Goal: Task Accomplishment & Management: Manage account settings

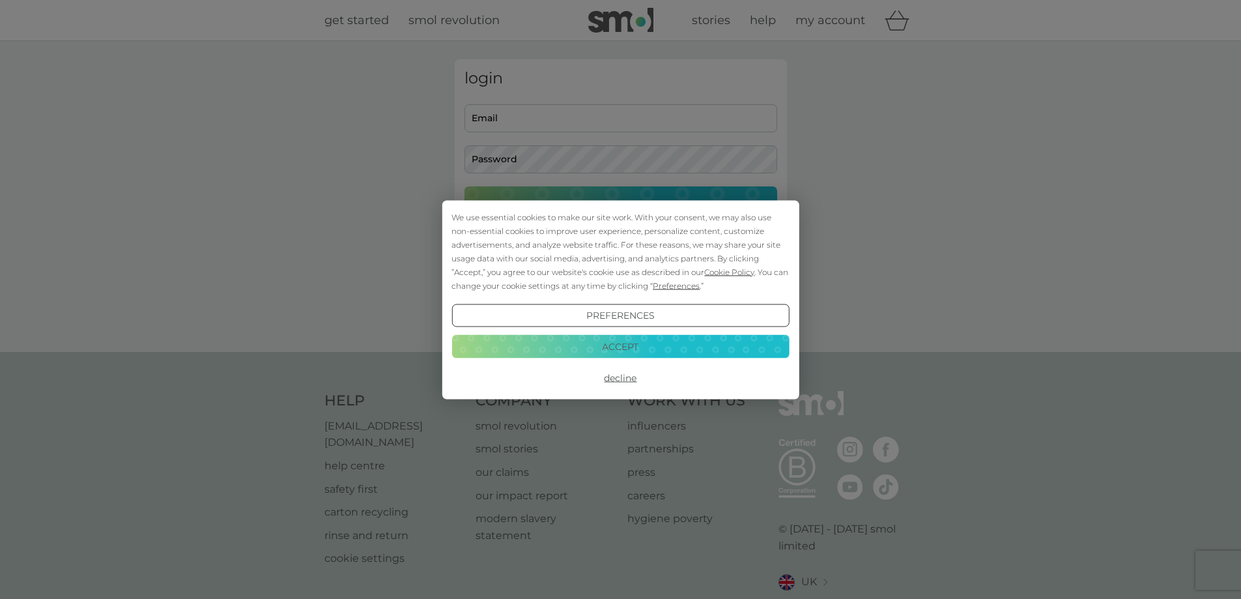
type input "ldevenish@hotmail.co.uk"
click at [597, 346] on button "Accept" at bounding box center [619, 346] width 337 height 23
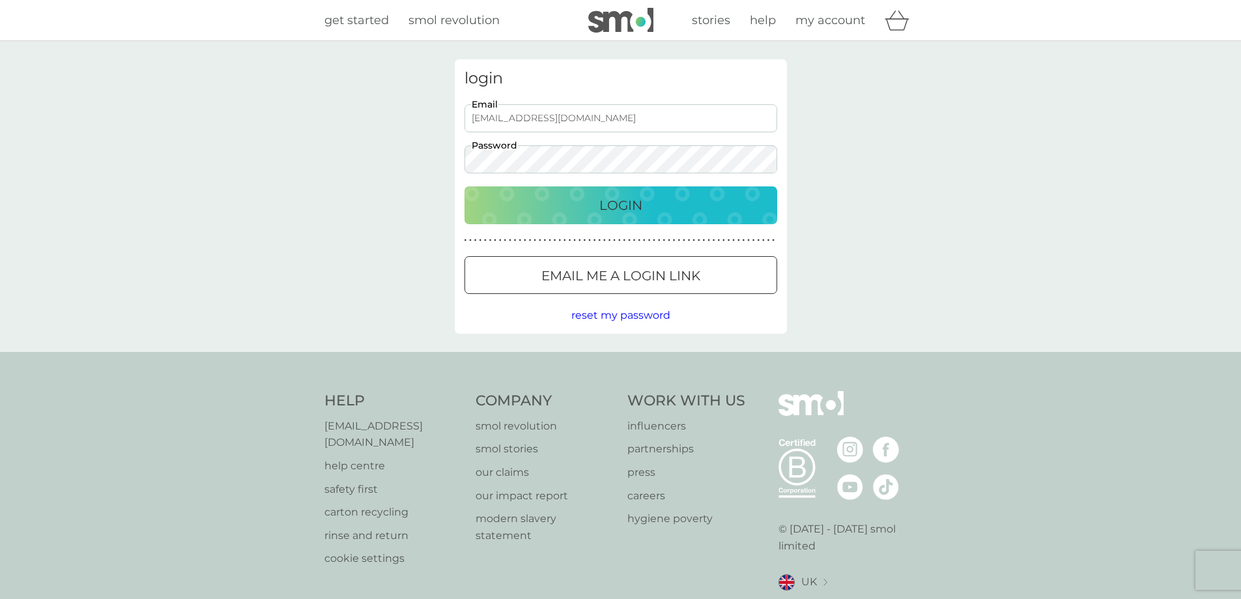
click at [632, 204] on p "Login" at bounding box center [620, 205] width 43 height 21
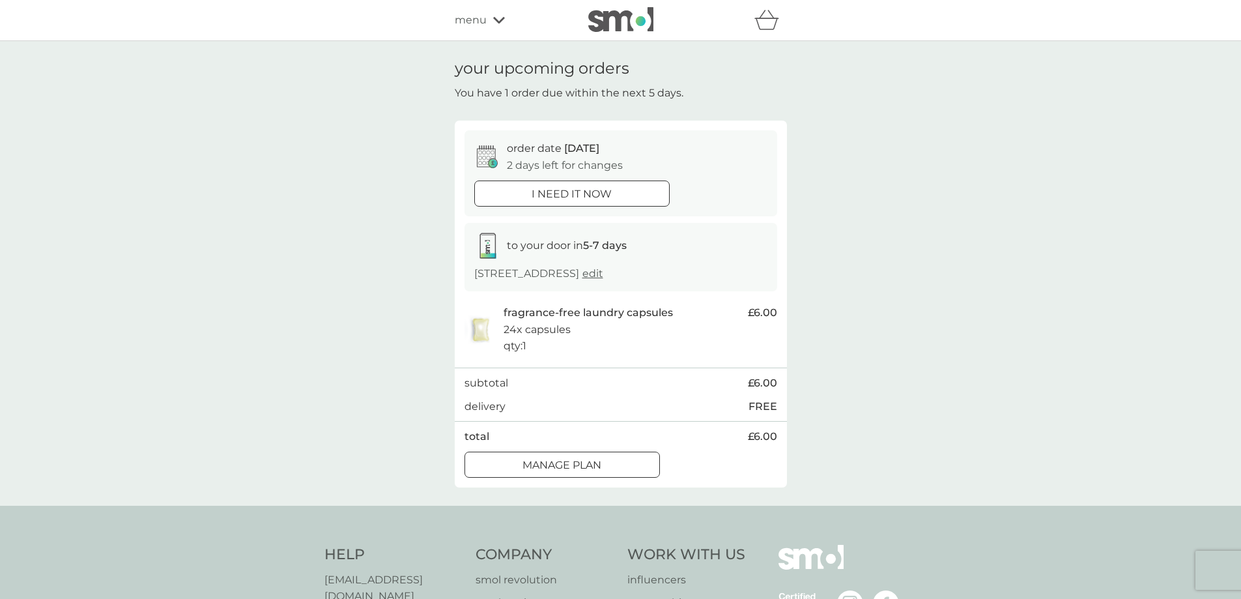
click at [623, 466] on div "Manage plan" at bounding box center [562, 465] width 194 height 17
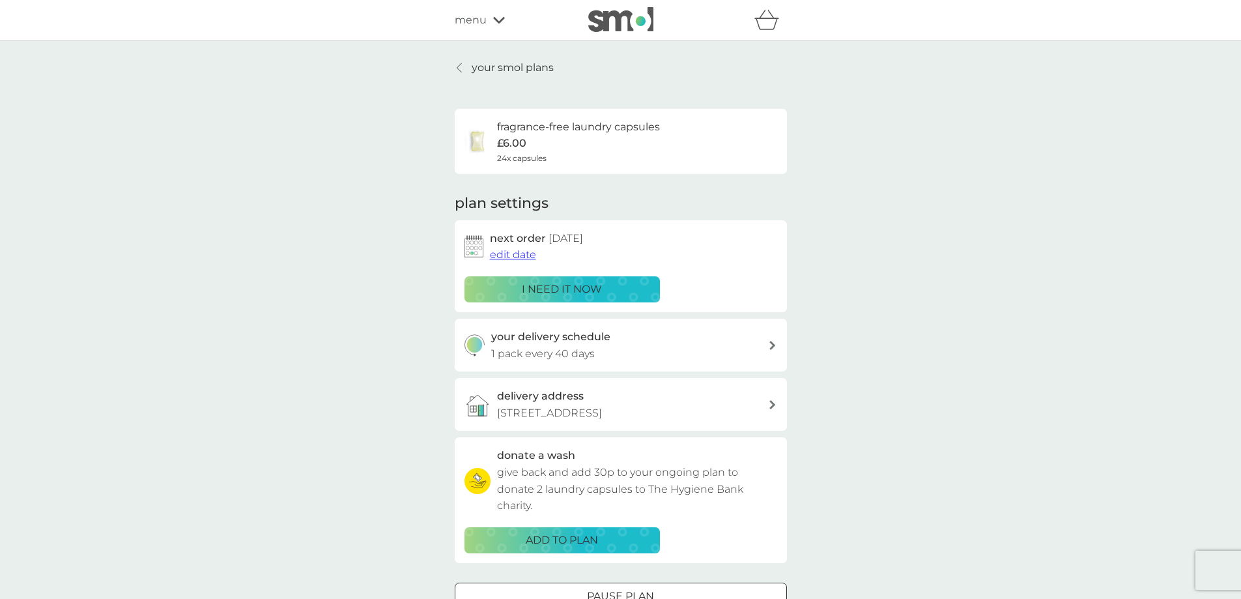
click at [564, 342] on h3 "your delivery schedule" at bounding box center [550, 336] width 119 height 17
select select "42"
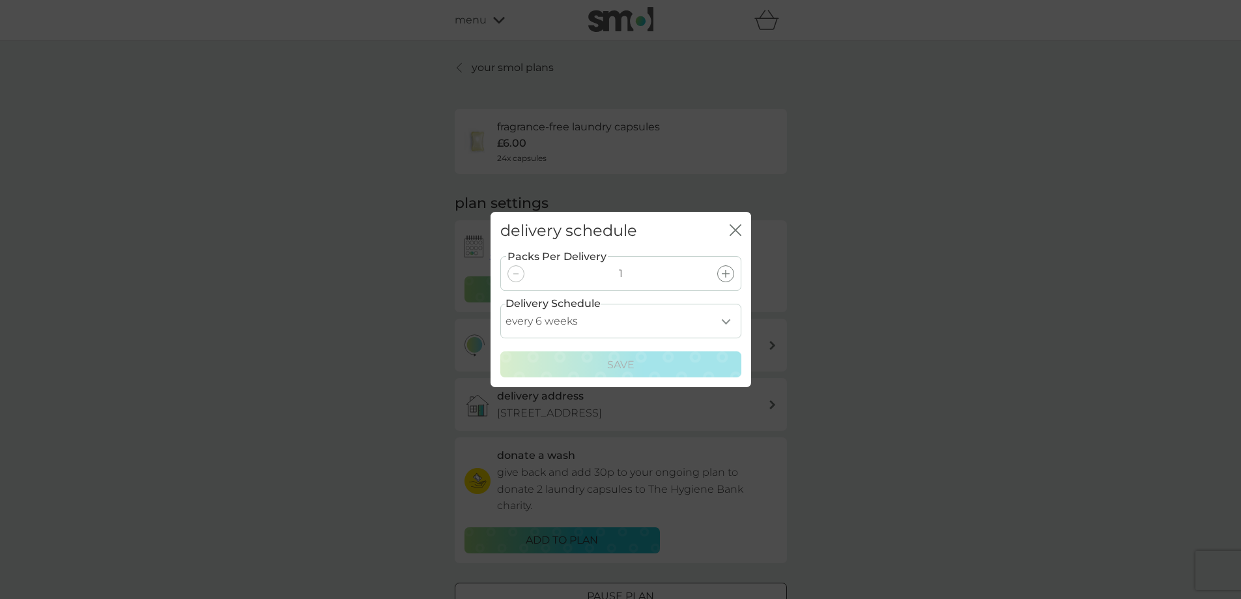
click at [735, 229] on icon "close" at bounding box center [735, 230] width 12 height 12
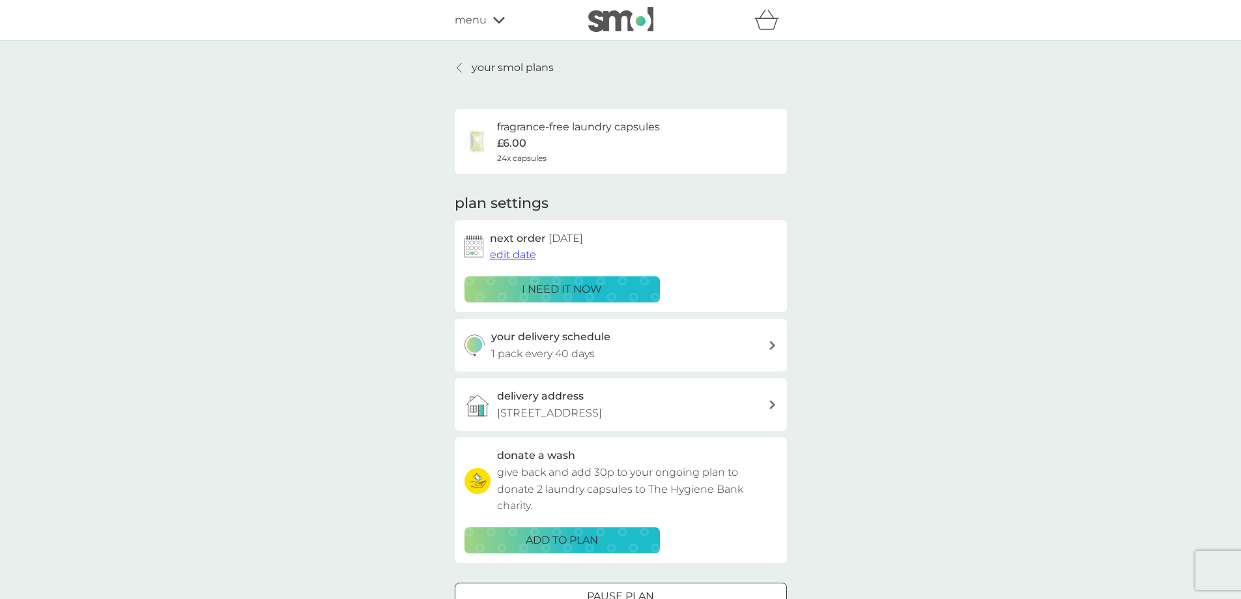
click at [773, 341] on icon at bounding box center [772, 345] width 7 height 9
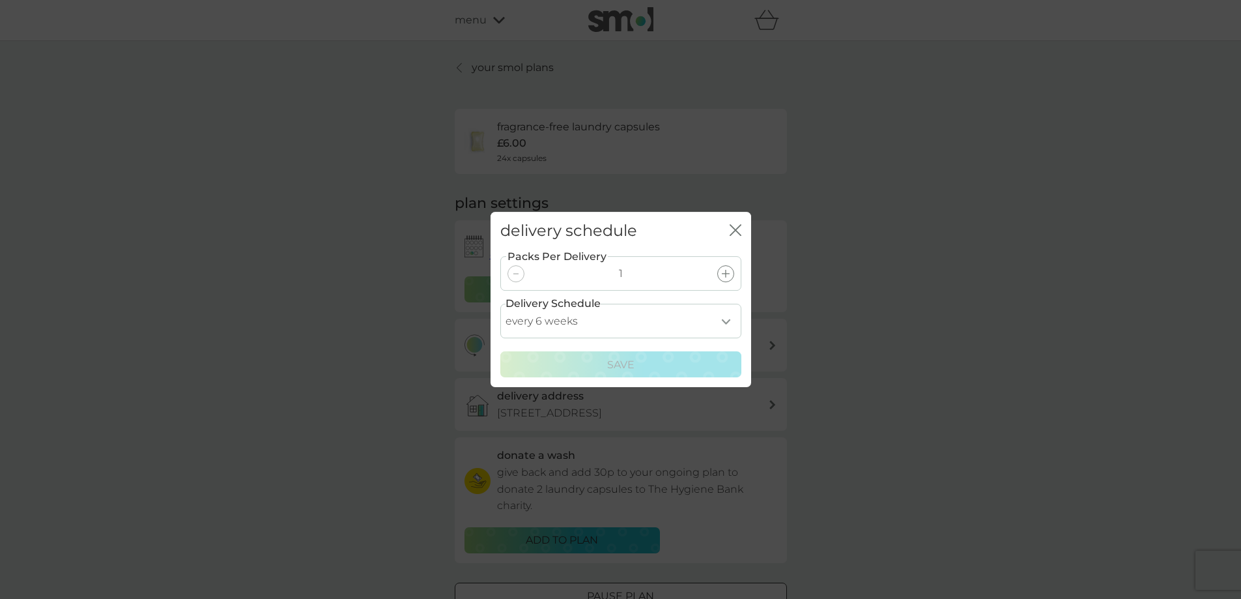
click at [724, 320] on select "every 1 week every 2 weeks every 3 weeks every 4 weeks every 5 weeks every 6 we…" at bounding box center [620, 321] width 241 height 35
select select "70"
click at [500, 304] on select "every 1 week every 2 weeks every 3 weeks every 4 weeks every 5 weeks every 6 we…" at bounding box center [620, 321] width 241 height 35
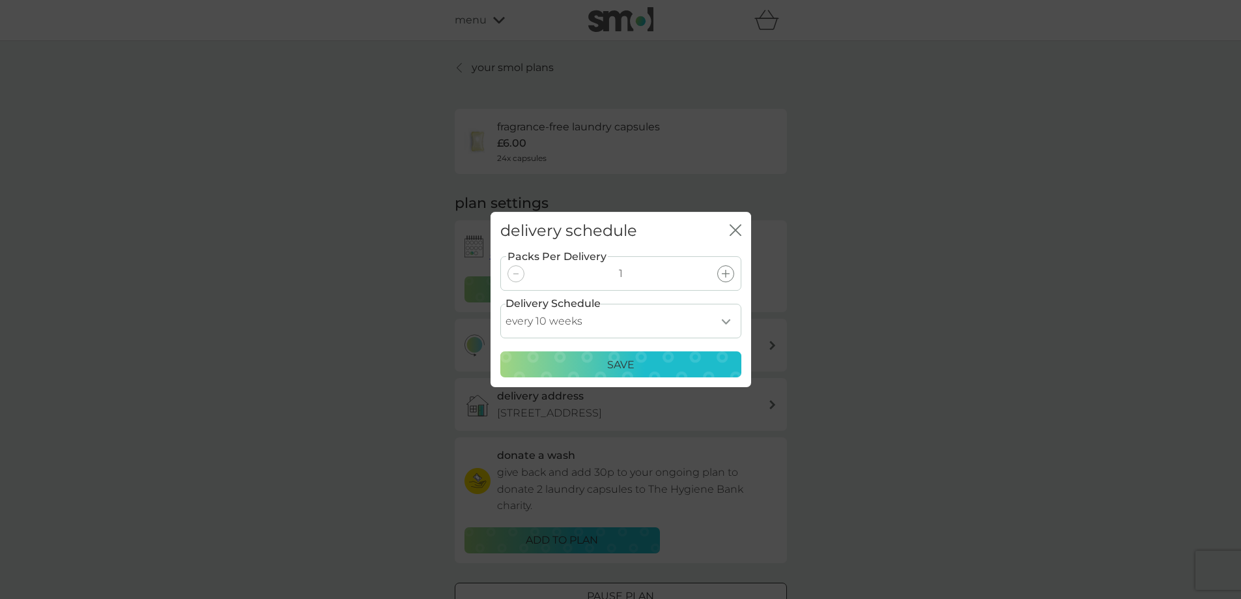
click at [703, 363] on div "Save" at bounding box center [621, 364] width 224 height 17
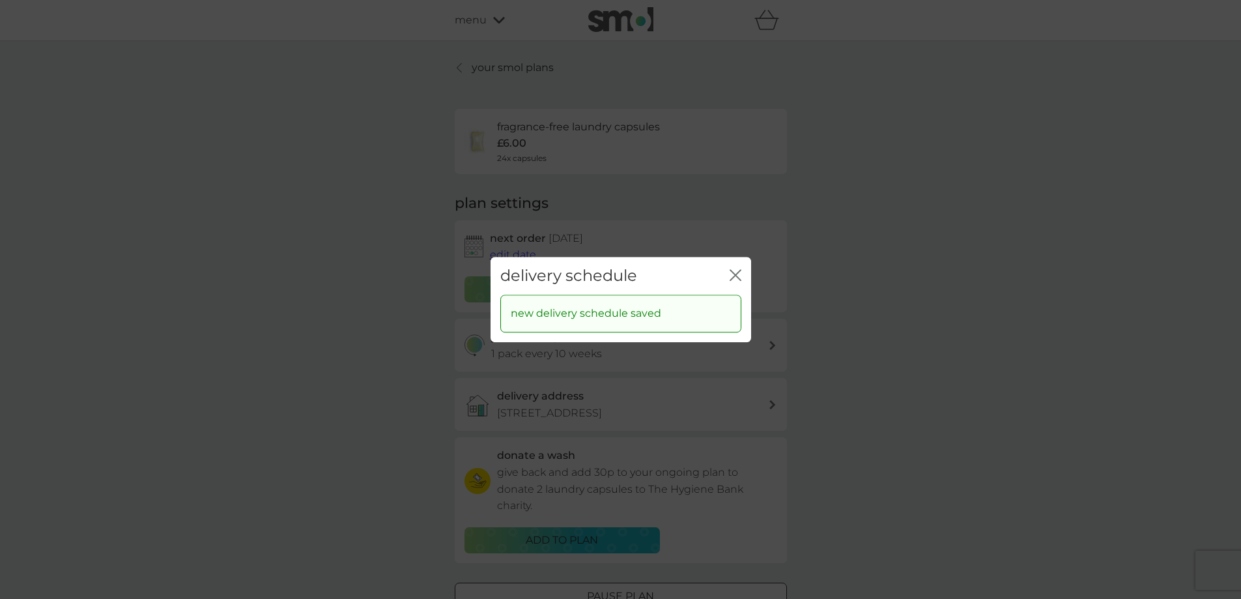
click at [735, 274] on icon "close" at bounding box center [735, 275] width 12 height 12
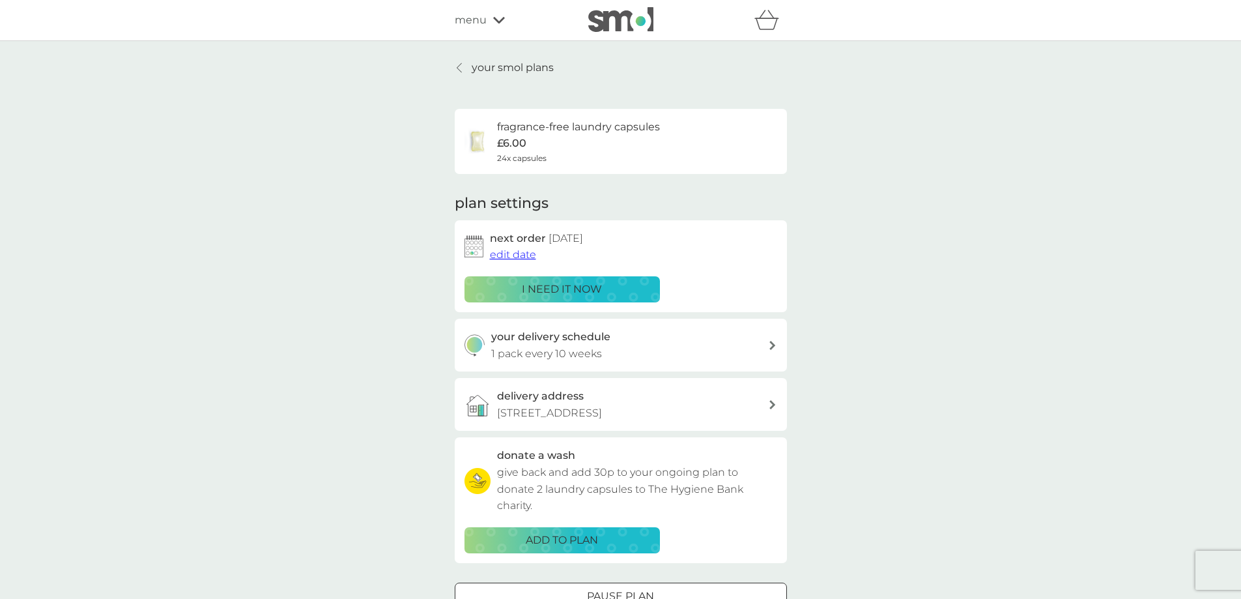
click at [523, 253] on span "edit date" at bounding box center [513, 254] width 46 height 12
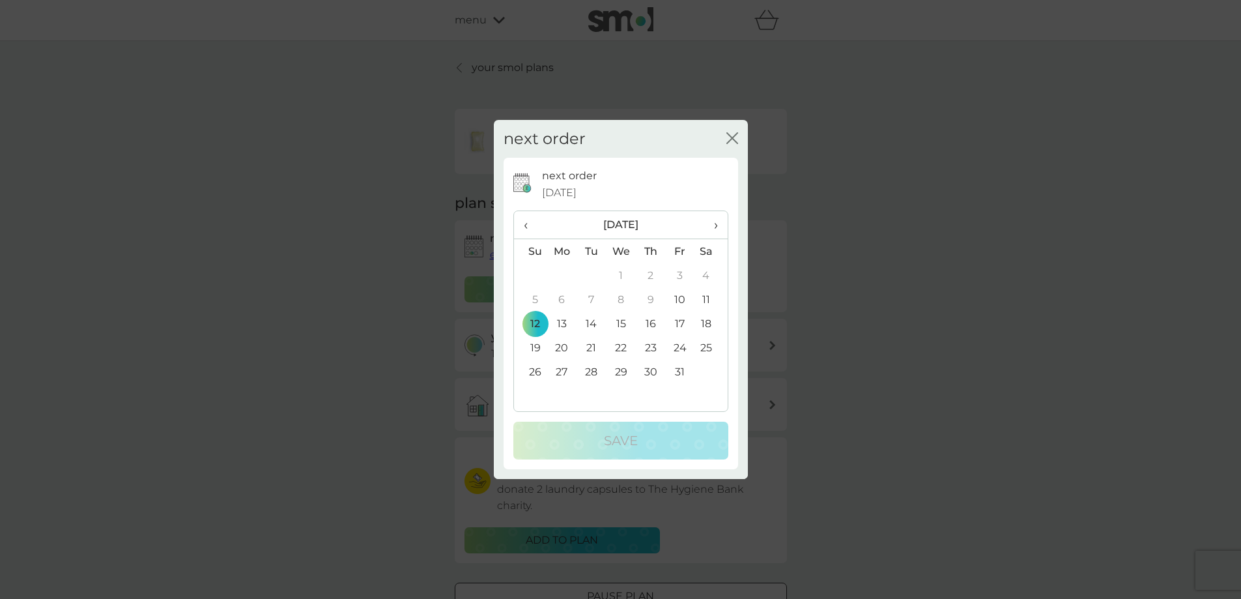
click at [715, 224] on span "›" at bounding box center [710, 224] width 13 height 27
click at [524, 224] on span "‹" at bounding box center [531, 224] width 14 height 27
click at [716, 225] on span "›" at bounding box center [710, 224] width 13 height 27
click at [524, 222] on span "‹" at bounding box center [531, 224] width 14 height 27
click at [713, 223] on span "›" at bounding box center [710, 224] width 13 height 27
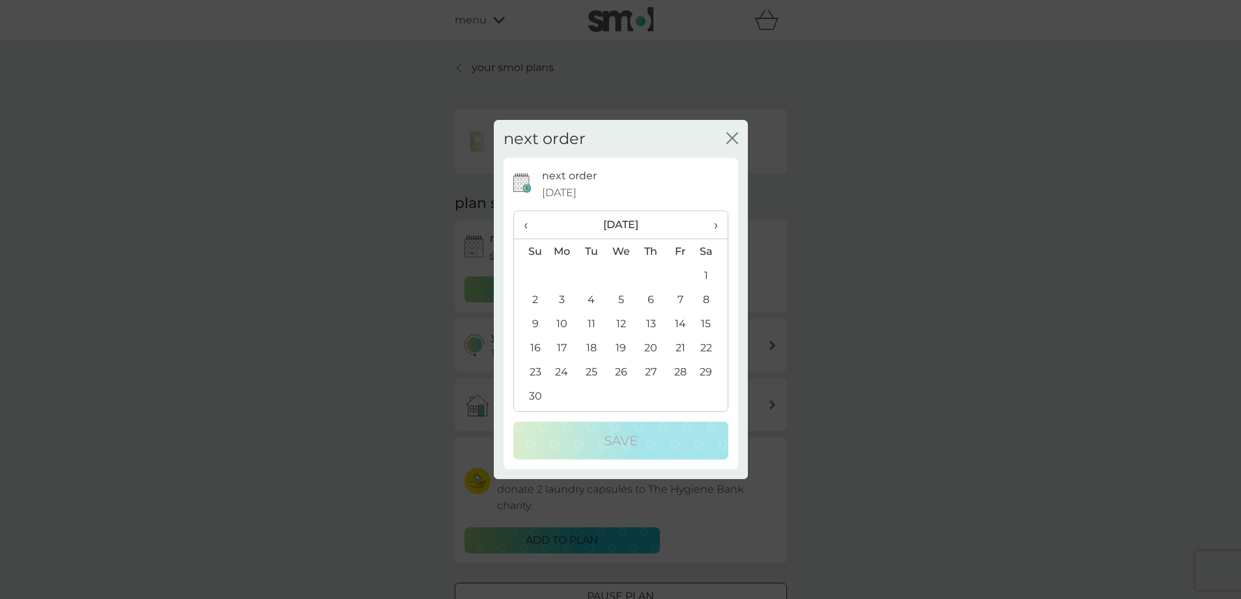
click at [714, 222] on span "›" at bounding box center [710, 224] width 13 height 27
click at [681, 297] on td "12" at bounding box center [680, 299] width 29 height 24
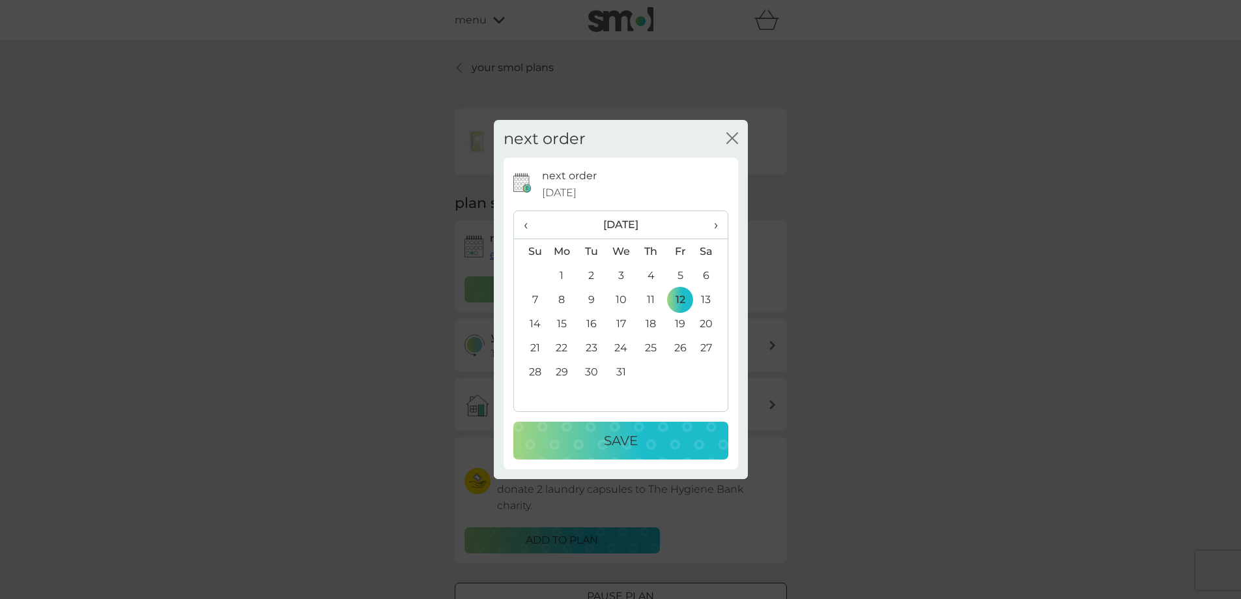
click at [731, 140] on icon "close" at bounding box center [729, 138] width 5 height 10
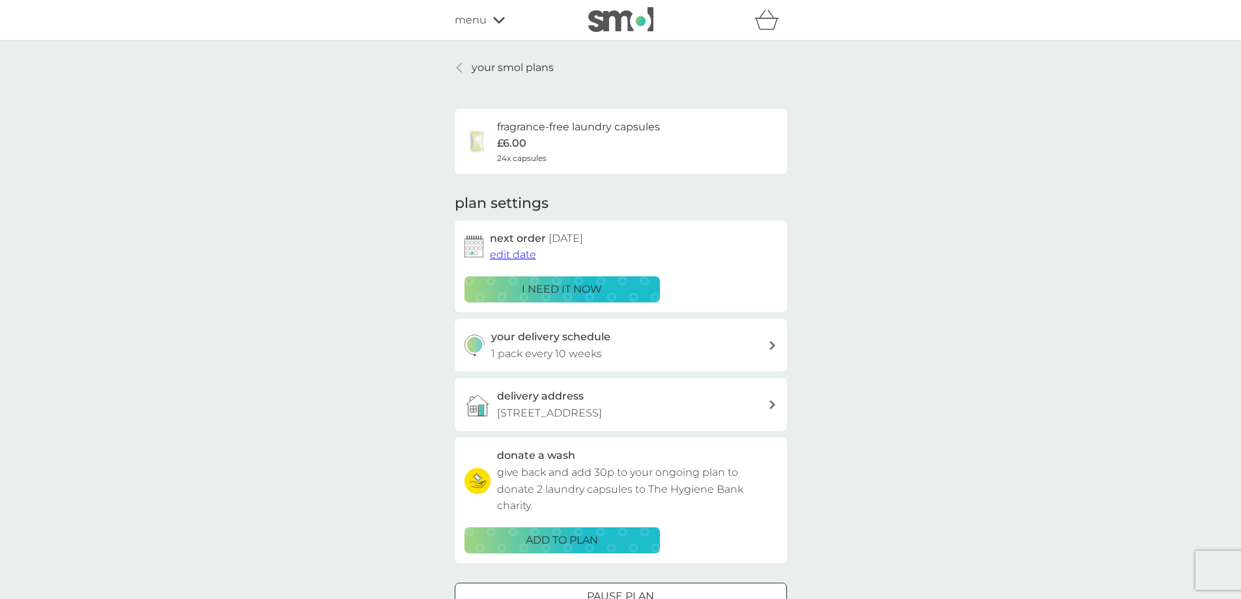
click at [773, 342] on icon at bounding box center [772, 345] width 7 height 9
select select "70"
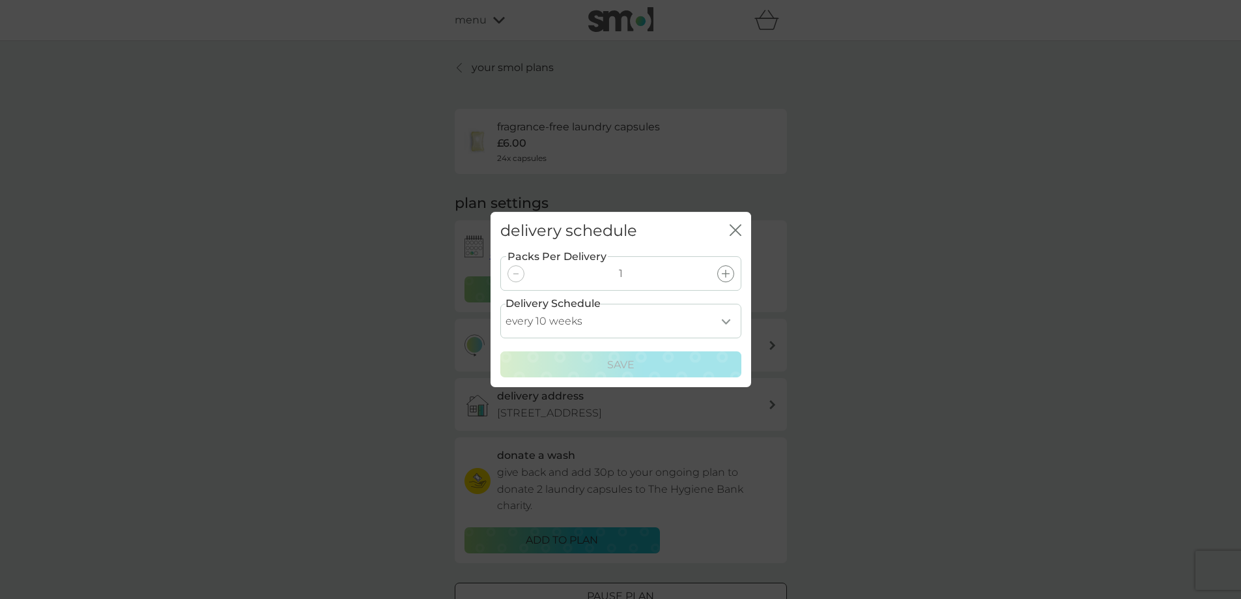
click at [724, 318] on select "every 1 week every 2 weeks every 3 weeks every 4 weeks every 5 weeks every 6 we…" at bounding box center [620, 321] width 241 height 35
click at [500, 304] on select "every 1 week every 2 weeks every 3 weeks every 4 weeks every 5 weeks every 6 we…" at bounding box center [620, 321] width 241 height 35
click at [733, 225] on icon "close" at bounding box center [735, 230] width 12 height 12
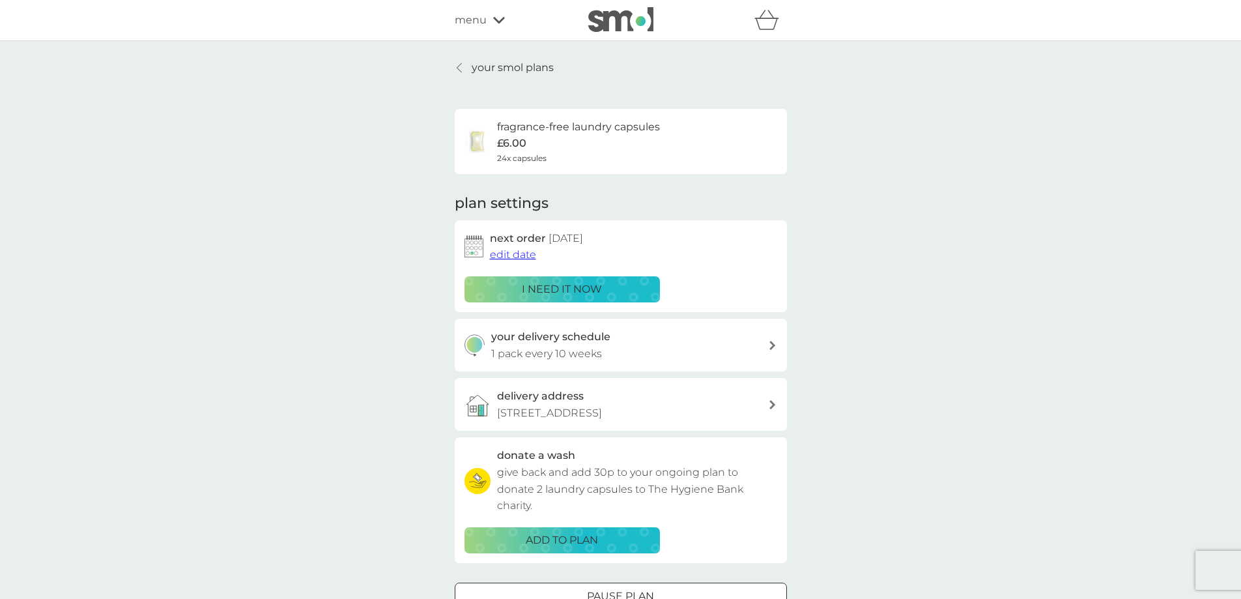
click at [496, 20] on icon at bounding box center [499, 20] width 12 height 8
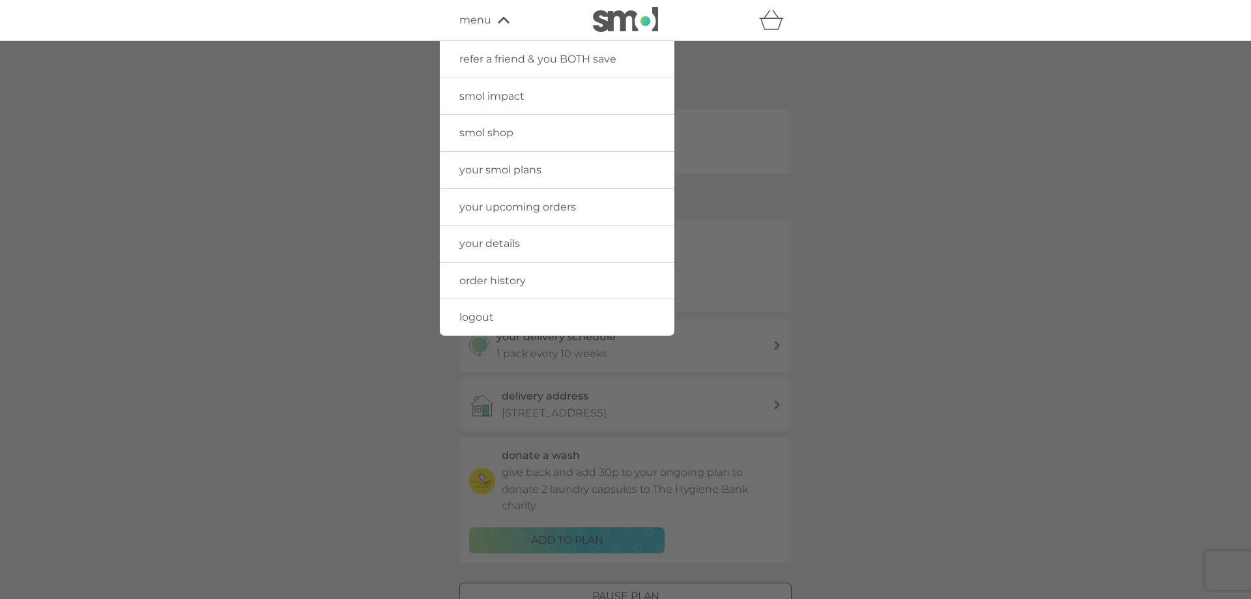
click at [589, 317] on link "logout" at bounding box center [557, 317] width 234 height 36
